Goal: Task Accomplishment & Management: Use online tool/utility

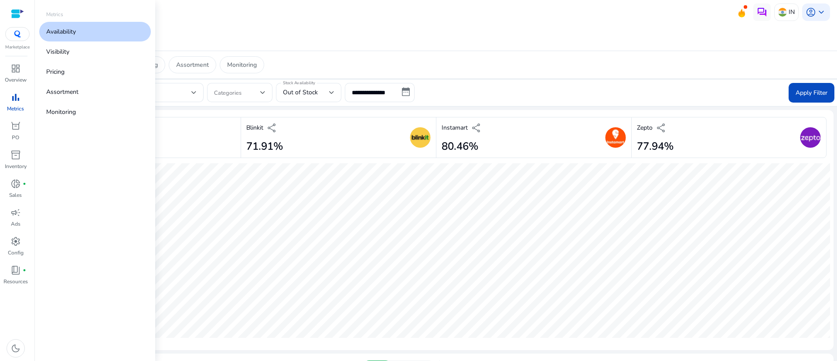
scroll to position [394, 0]
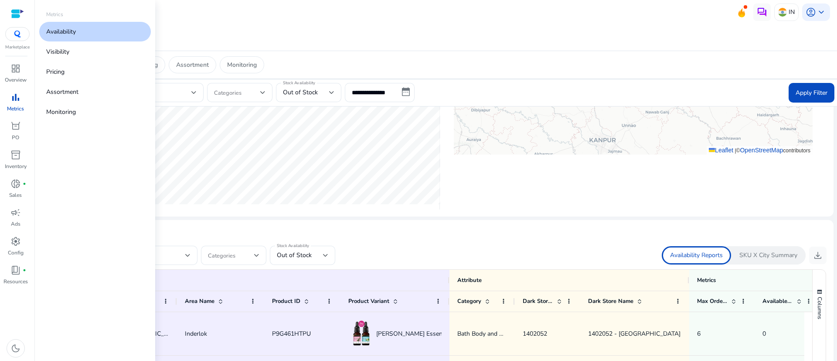
click at [69, 40] on link "Availability" at bounding box center [95, 32] width 112 height 20
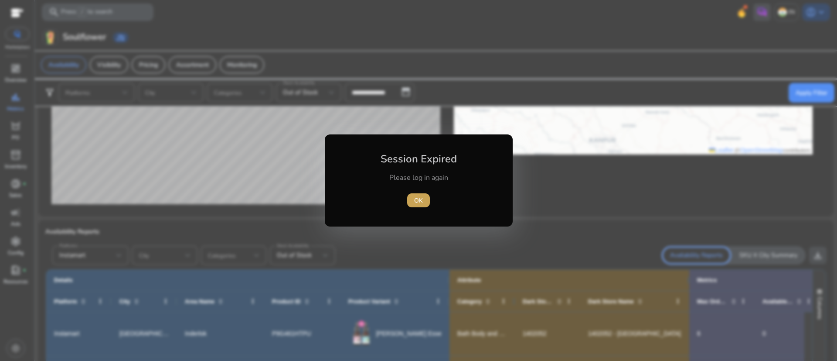
click at [411, 197] on span "button" at bounding box center [418, 200] width 23 height 21
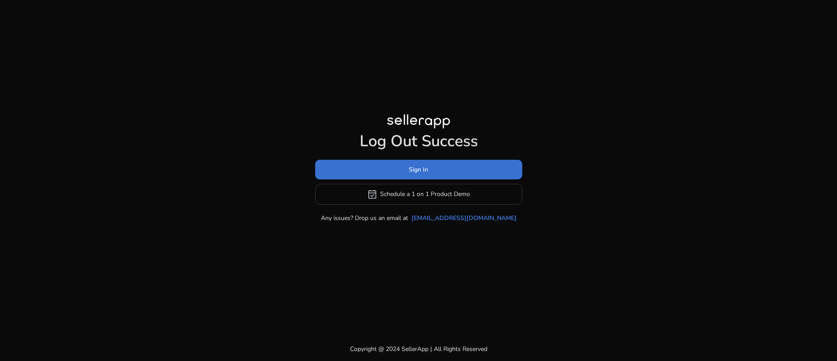
click at [418, 167] on span "Sign In" at bounding box center [418, 169] width 19 height 9
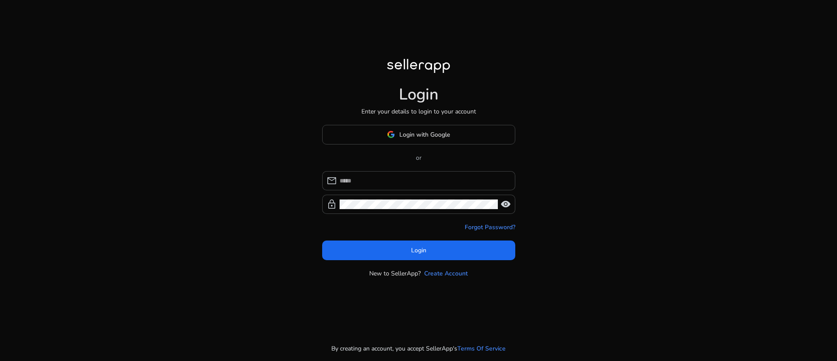
type input "**********"
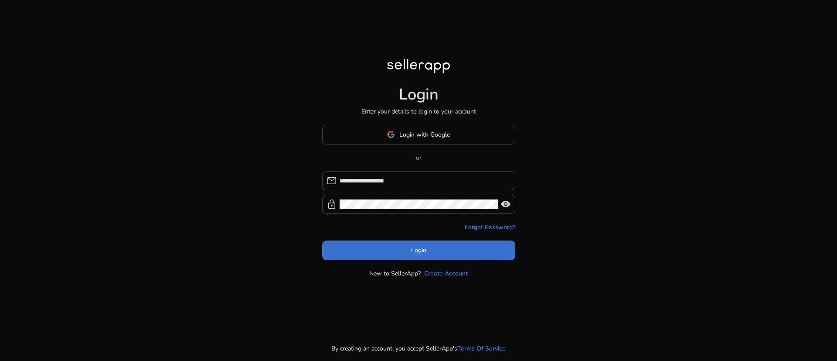
click at [416, 248] on span "Login" at bounding box center [418, 249] width 15 height 9
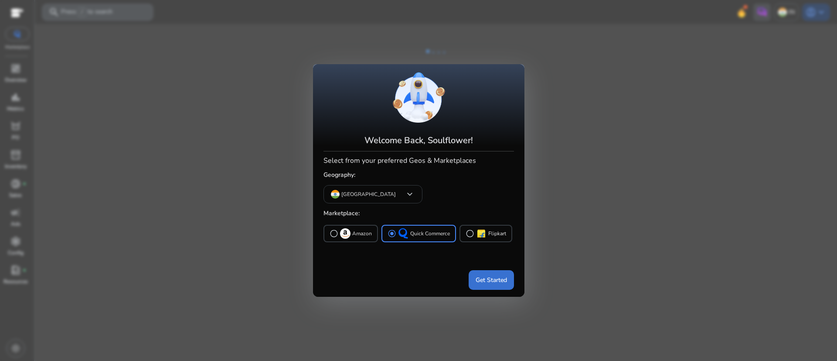
click at [497, 280] on span "Get Started" at bounding box center [491, 279] width 31 height 9
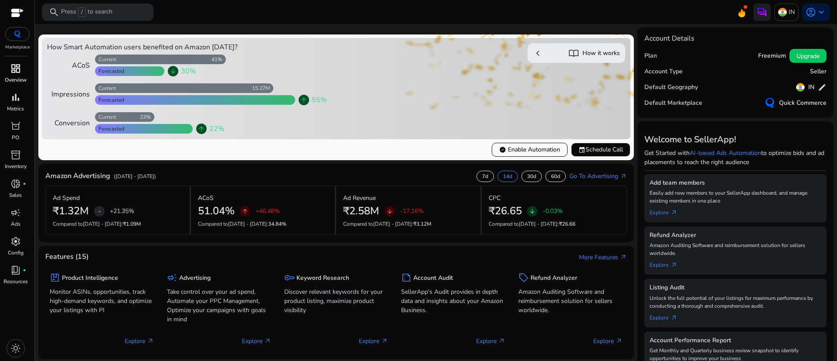
click at [6, 79] on p "Overview" at bounding box center [16, 80] width 22 height 8
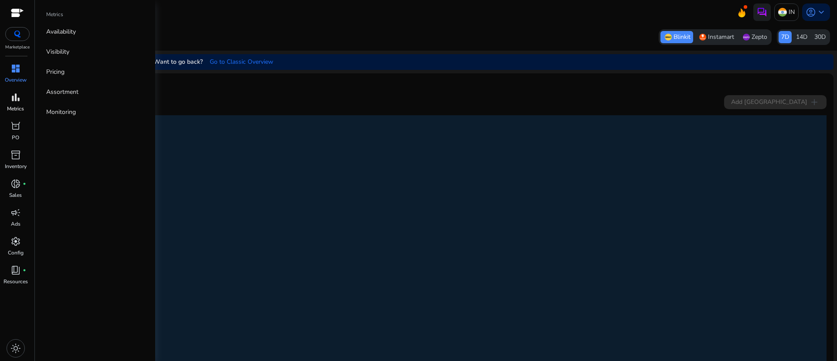
click at [12, 104] on div "bar_chart" at bounding box center [15, 97] width 24 height 14
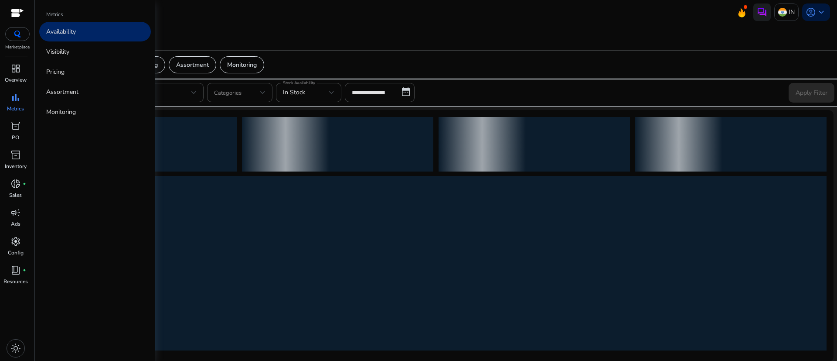
click at [68, 34] on p "Availability" at bounding box center [61, 31] width 30 height 9
click at [92, 38] on link "Availability" at bounding box center [95, 32] width 112 height 20
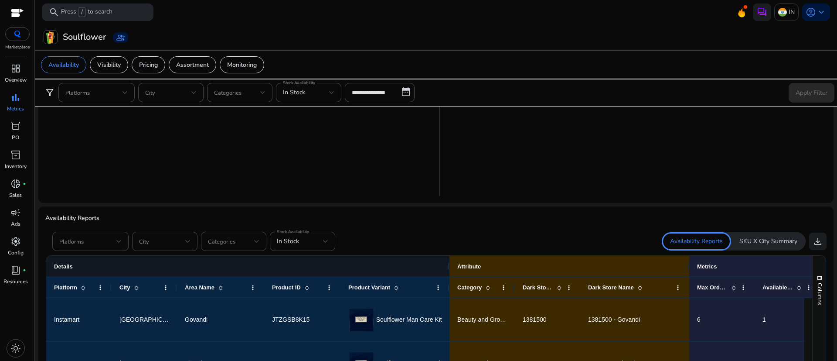
scroll to position [419, 0]
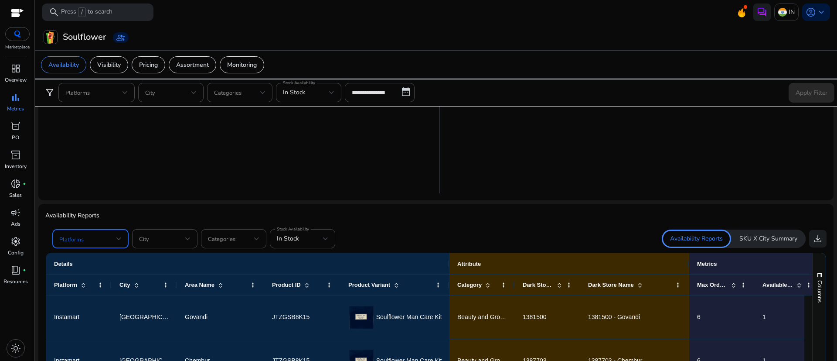
click at [119, 239] on div at bounding box center [118, 238] width 5 height 3
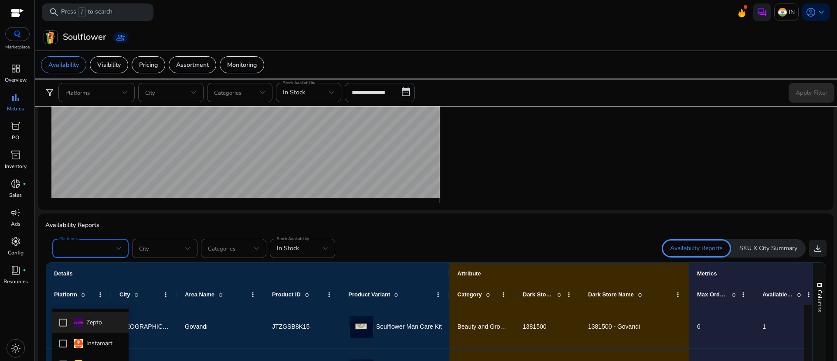
scroll to position [368, 0]
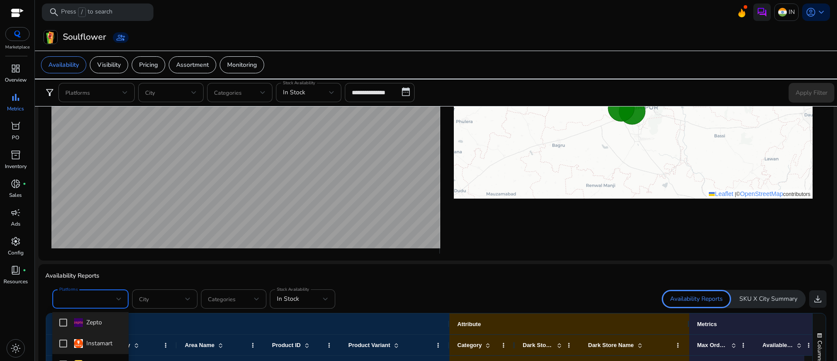
click at [65, 341] on mat-pseudo-checkbox at bounding box center [63, 343] width 8 height 8
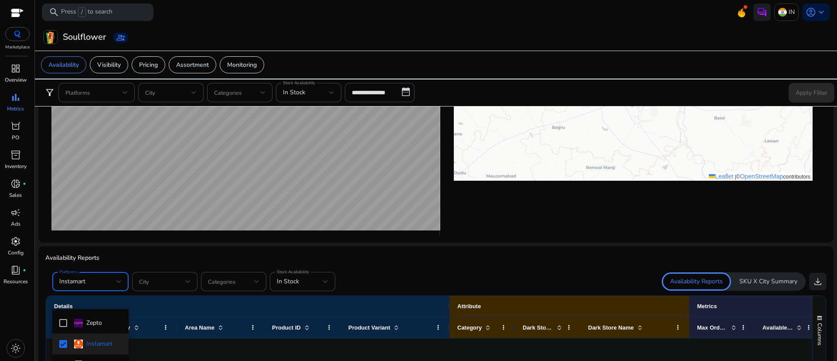
scroll to position [350, 0]
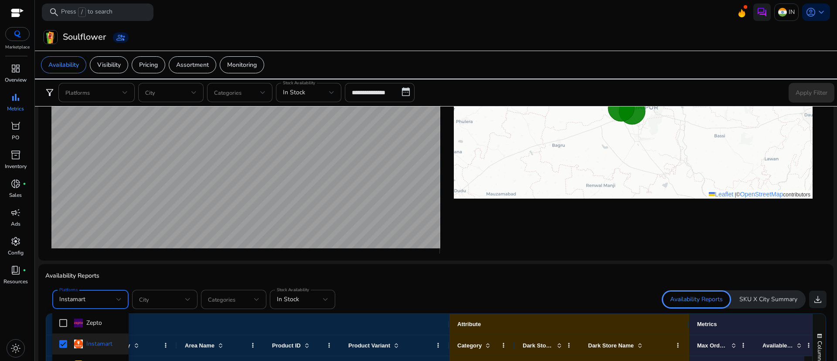
click at [546, 266] on div at bounding box center [418, 180] width 837 height 361
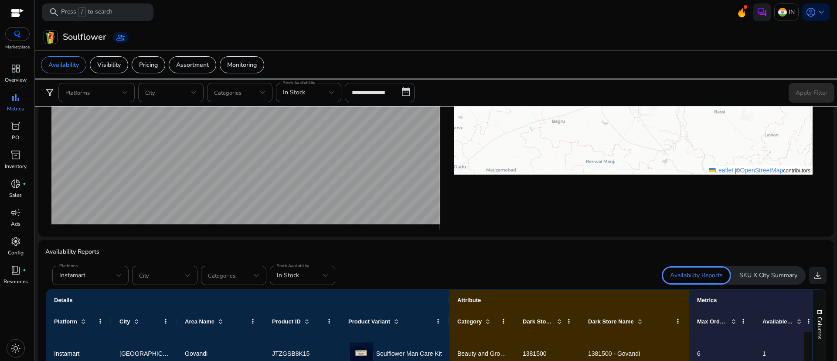
scroll to position [402, 0]
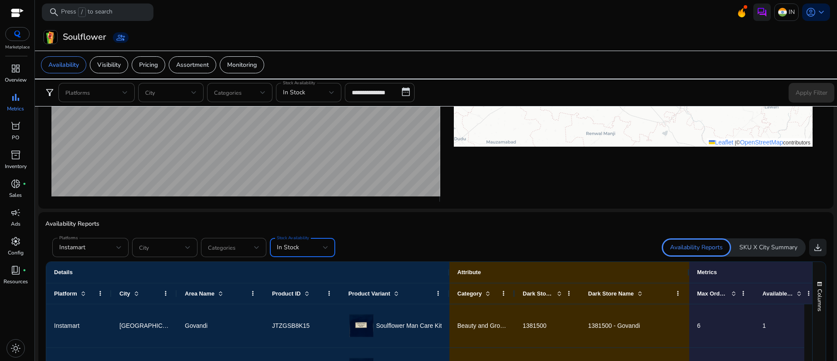
click at [316, 248] on div "In Stock" at bounding box center [300, 247] width 46 height 10
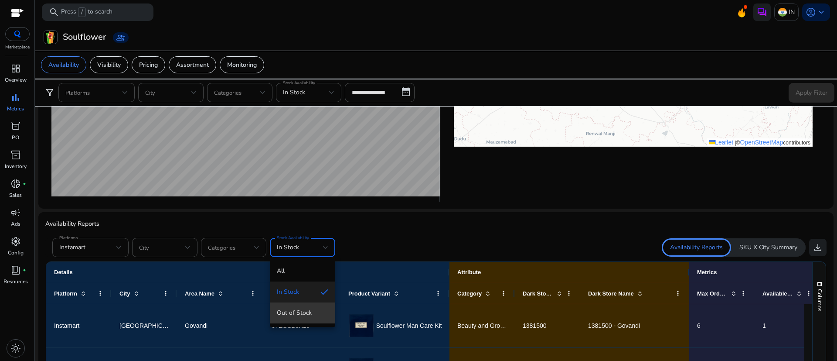
click at [296, 307] on mat-option "Out of Stock" at bounding box center [302, 312] width 65 height 21
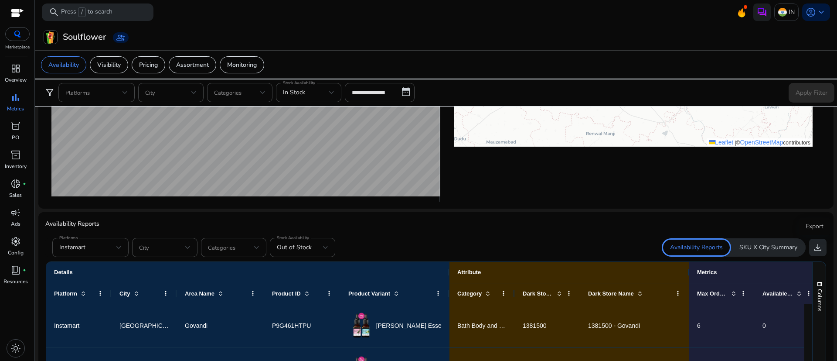
click at [815, 246] on span "download" at bounding box center [818, 247] width 10 height 10
